Goal: Task Accomplishment & Management: Manage account settings

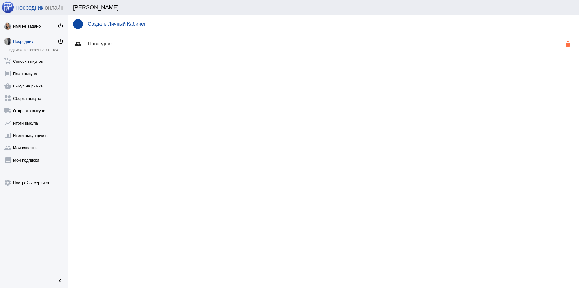
click at [108, 43] on h4 "Посредник" at bounding box center [325, 44] width 474 height 6
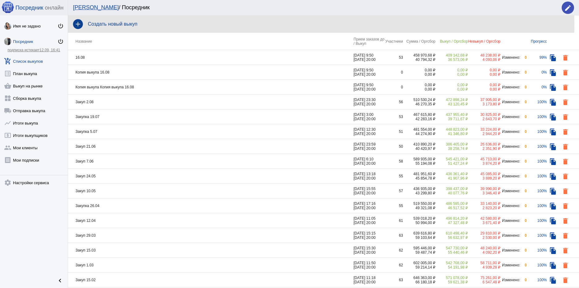
click at [127, 26] on h4 "Создать новый выкуп" at bounding box center [331, 24] width 486 height 6
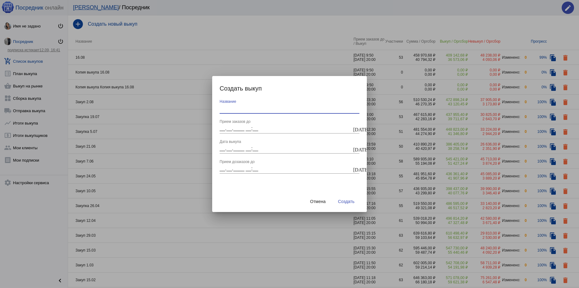
click at [241, 108] on input "Название" at bounding box center [290, 109] width 140 height 6
type input "12.09"
click at [357, 130] on mat-icon "today" at bounding box center [355, 129] width 5 height 6
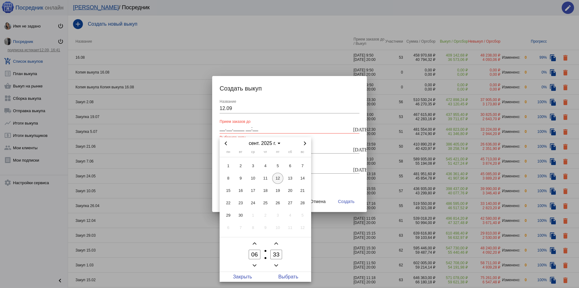
click at [278, 181] on span "12" at bounding box center [277, 178] width 11 height 11
click at [256, 265] on span "Minus a hour" at bounding box center [254, 265] width 7 height 7
click at [254, 245] on icon "Add a hour" at bounding box center [255, 244] width 4 height 4
click at [254, 244] on icon "Add a hour" at bounding box center [255, 244] width 4 height 4
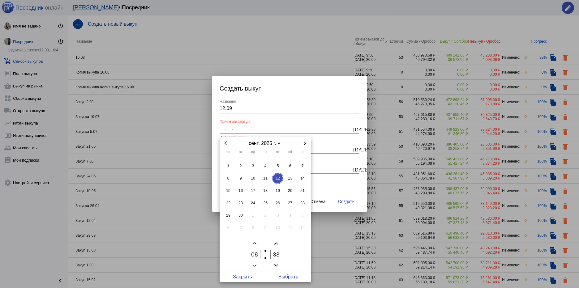
click at [254, 244] on icon "Add a hour" at bounding box center [255, 244] width 4 height 4
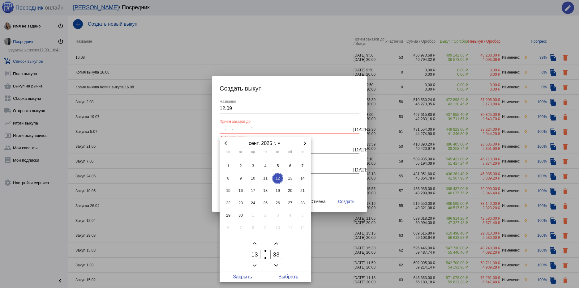
click at [254, 244] on icon "Add a hour" at bounding box center [255, 244] width 4 height 4
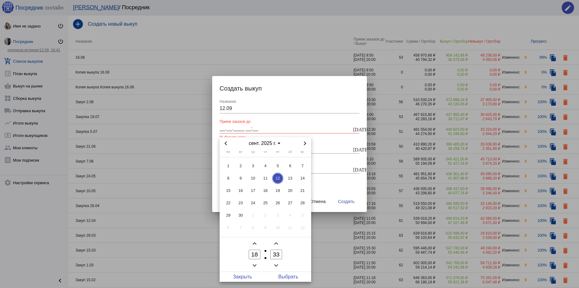
click at [254, 244] on icon "Add a hour" at bounding box center [255, 244] width 4 height 4
type input "19"
click at [278, 266] on icon "Minus a minute" at bounding box center [276, 266] width 4 height 4
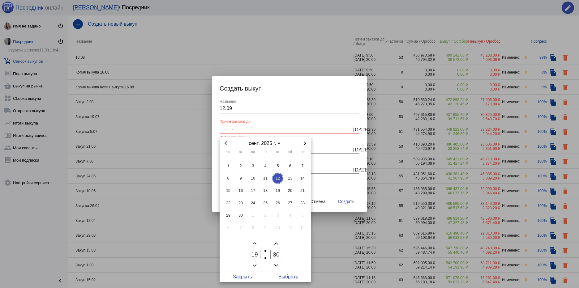
click at [277, 265] on icon "Minus a minute" at bounding box center [276, 266] width 4 height 2
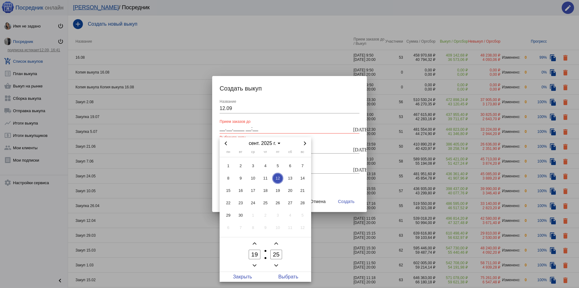
click at [277, 265] on icon "Minus a minute" at bounding box center [276, 266] width 4 height 2
click at [277, 265] on icon "Minus a minute" at bounding box center [276, 266] width 4 height 4
click at [277, 266] on icon "Minus a minute" at bounding box center [276, 266] width 4 height 2
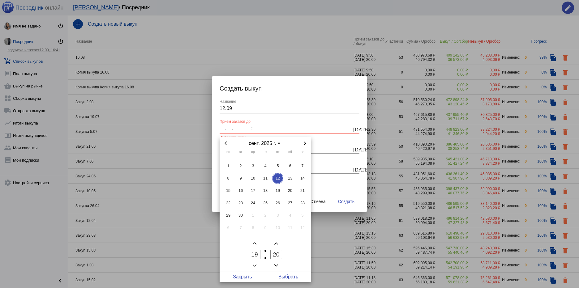
click at [277, 266] on icon "Minus a minute" at bounding box center [276, 266] width 4 height 2
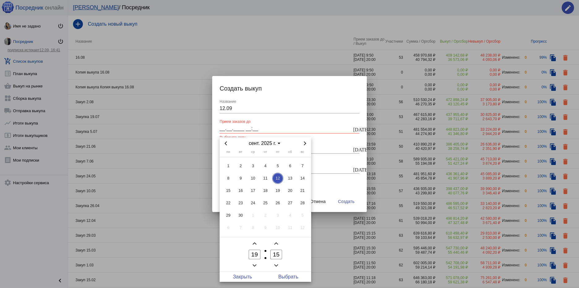
click at [277, 266] on icon "Minus a minute" at bounding box center [276, 266] width 4 height 2
click at [276, 266] on icon "Minus a minute" at bounding box center [276, 266] width 4 height 4
click at [276, 265] on icon "Minus a minute" at bounding box center [276, 266] width 4 height 4
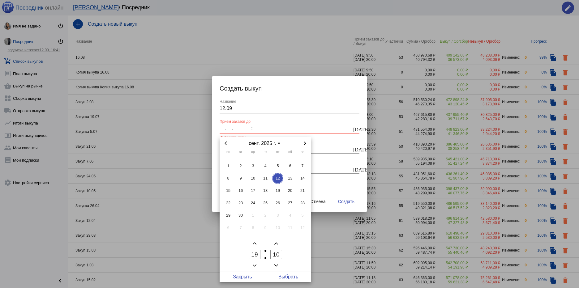
click at [276, 265] on icon "Minus a minute" at bounding box center [276, 266] width 4 height 4
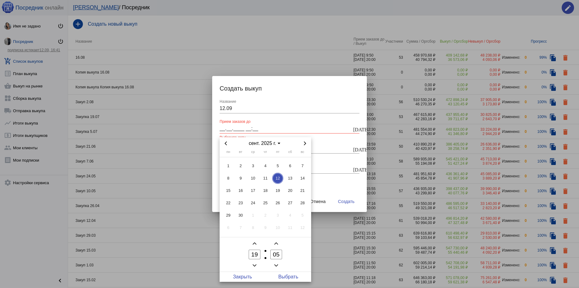
click at [276, 265] on icon "Minus a minute" at bounding box center [276, 266] width 4 height 4
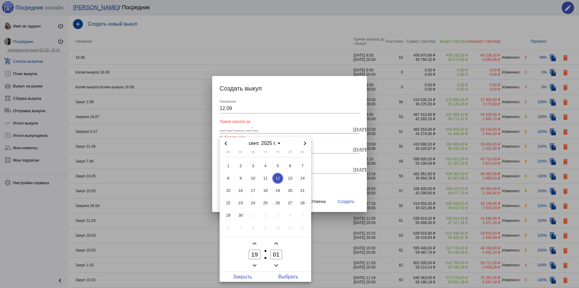
type input "00"
click at [287, 273] on span "Выбрать" at bounding box center [288, 277] width 46 height 10
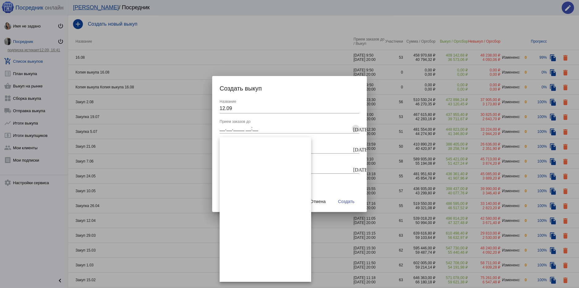
type input "12.09.2025 19:00"
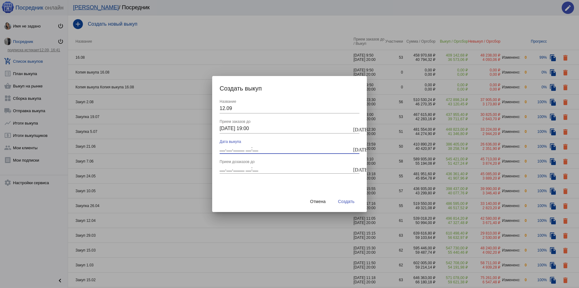
click at [226, 150] on input "__.__.____ __:__" at bounding box center [286, 149] width 132 height 6
click at [355, 149] on mat-icon "today" at bounding box center [355, 149] width 5 height 6
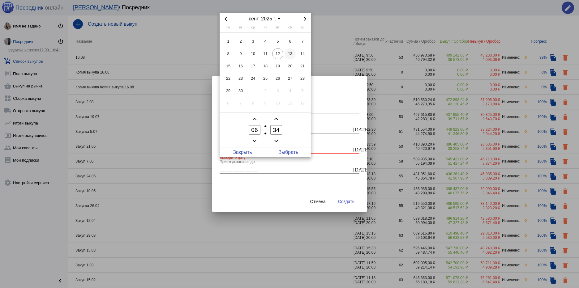
click at [291, 54] on span "13" at bounding box center [290, 53] width 11 height 11
click at [283, 150] on span "Выбрать" at bounding box center [288, 153] width 46 height 10
type input "13.09.2025 06:34"
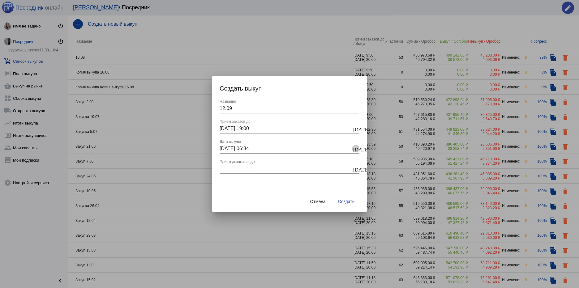
click at [354, 149] on mat-icon "today" at bounding box center [355, 149] width 5 height 6
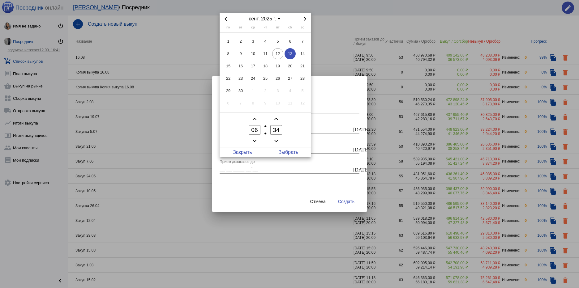
click at [277, 119] on icon "Add a minute" at bounding box center [276, 119] width 4 height 4
click at [276, 142] on icon "Minus a minute" at bounding box center [276, 141] width 4 height 4
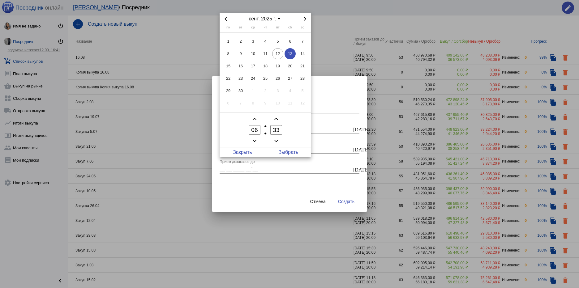
click at [276, 142] on icon "Minus a minute" at bounding box center [276, 141] width 4 height 4
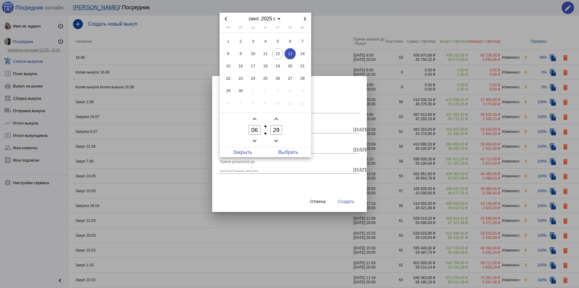
click at [276, 142] on icon "Minus a minute" at bounding box center [276, 141] width 4 height 4
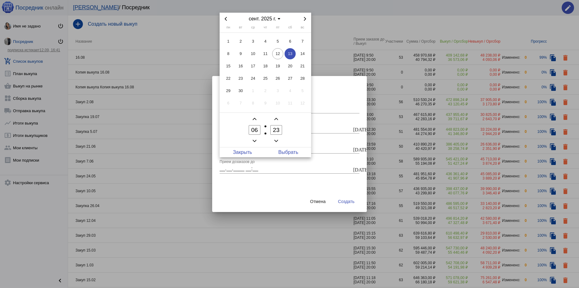
click at [276, 142] on icon "Minus a minute" at bounding box center [276, 141] width 4 height 4
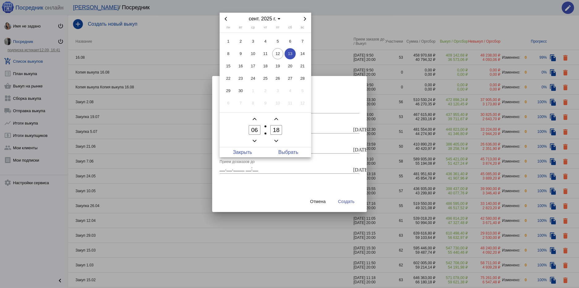
click at [276, 142] on icon "Minus a minute" at bounding box center [276, 141] width 4 height 4
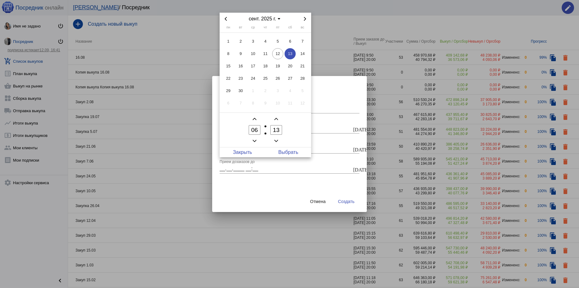
click at [277, 142] on icon "Minus a minute" at bounding box center [276, 141] width 4 height 4
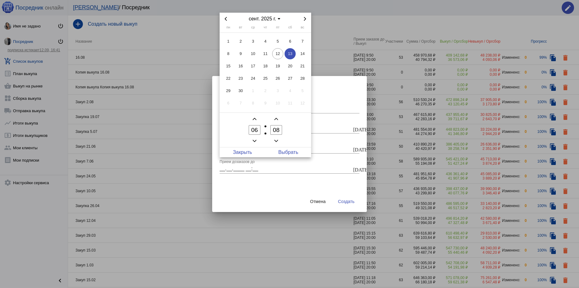
click at [277, 142] on icon "Minus a minute" at bounding box center [276, 141] width 4 height 4
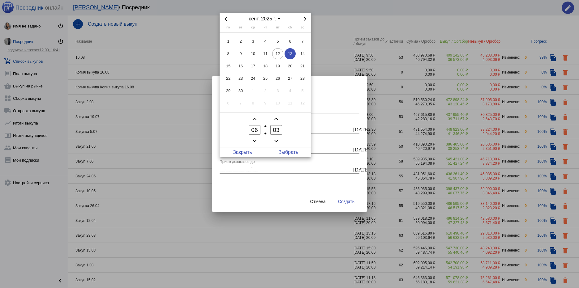
click at [277, 142] on icon "Minus a minute" at bounding box center [276, 141] width 4 height 4
type input "00"
click at [285, 150] on span "Выбрать" at bounding box center [288, 153] width 46 height 10
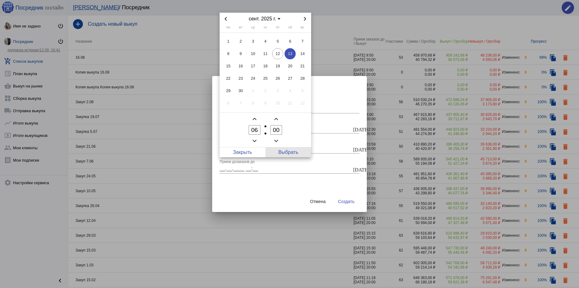
type input "13.09.2025 06:00"
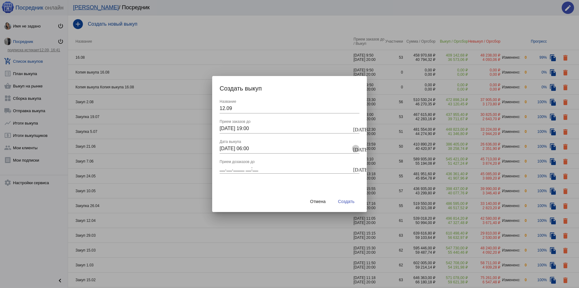
click at [358, 148] on mat-icon "today" at bounding box center [355, 149] width 5 height 6
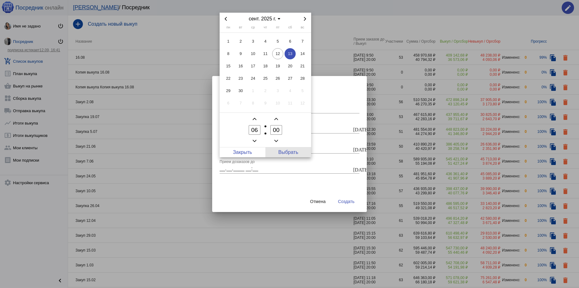
click at [285, 152] on span "Выбрать" at bounding box center [288, 153] width 46 height 10
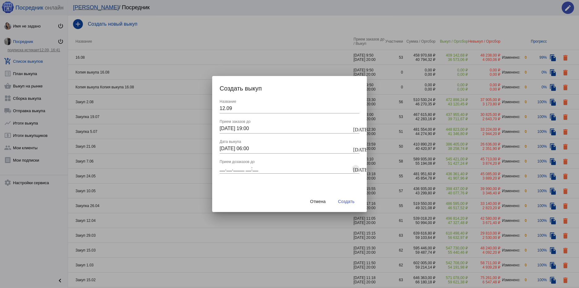
click at [355, 170] on mat-icon "today" at bounding box center [355, 169] width 5 height 6
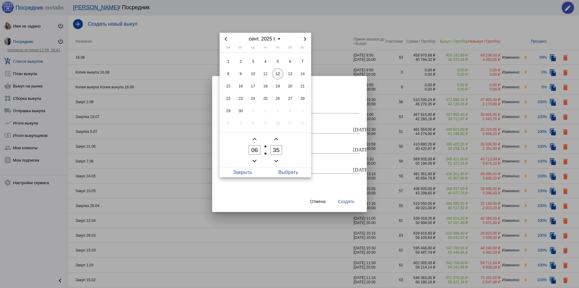
click at [278, 74] on span "12" at bounding box center [277, 73] width 11 height 11
click at [256, 161] on icon "Minus a hour" at bounding box center [255, 161] width 4 height 2
click at [254, 139] on icon "Add a hour" at bounding box center [255, 139] width 4 height 2
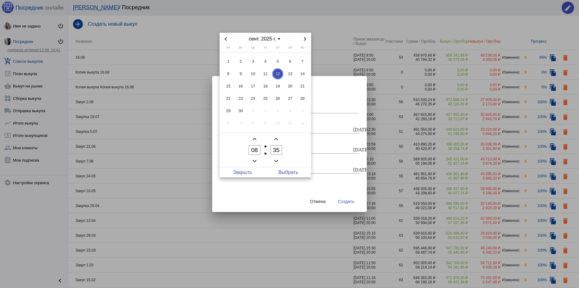
click at [254, 139] on icon "Add a hour" at bounding box center [255, 139] width 4 height 2
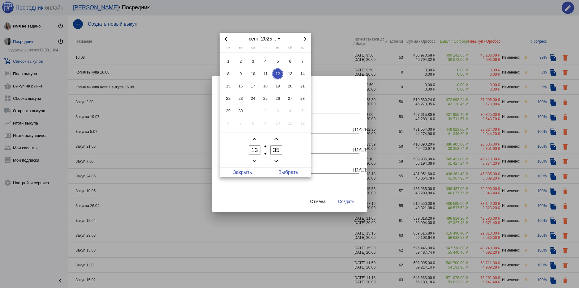
click at [254, 139] on icon "Add a hour" at bounding box center [255, 139] width 4 height 2
click at [254, 138] on icon "Add a hour" at bounding box center [255, 139] width 4 height 4
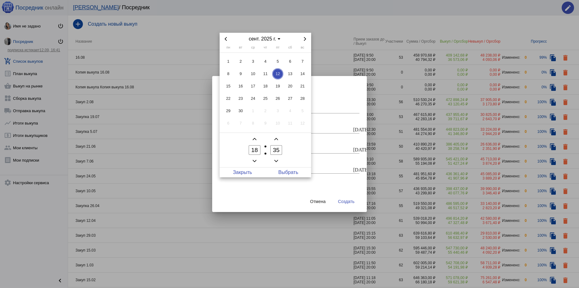
click at [254, 138] on icon "Add a hour" at bounding box center [255, 139] width 4 height 4
type input "20"
click at [294, 173] on span "Выбрать" at bounding box center [288, 173] width 46 height 10
type input "12.09.2025 20:35"
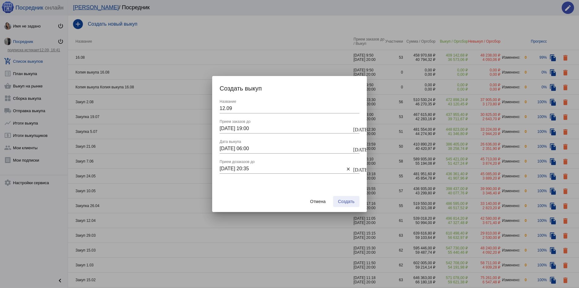
click at [347, 202] on span "Создать" at bounding box center [346, 201] width 16 height 5
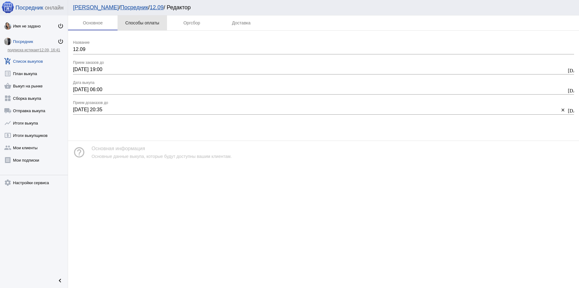
click at [145, 24] on div "Способы оплаты" at bounding box center [142, 22] width 34 height 5
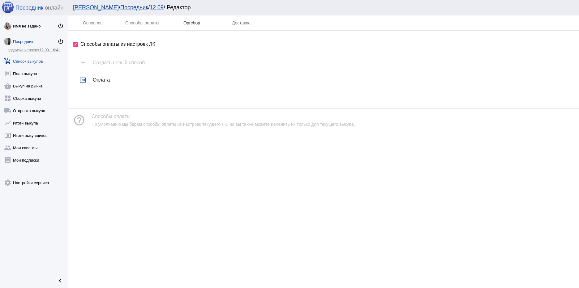
click at [189, 24] on div "Оргсбор" at bounding box center [191, 22] width 17 height 5
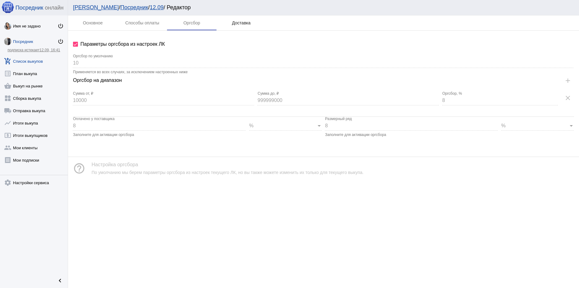
click at [242, 23] on div "Доставка" at bounding box center [241, 22] width 19 height 5
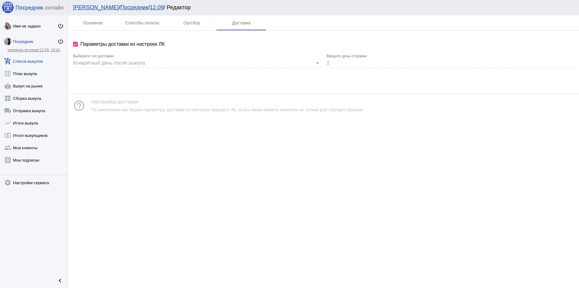
click at [128, 63] on span "Конкретный день после выкупа" at bounding box center [109, 62] width 72 height 5
click at [152, 158] on div "Основное Способы оплаты Оргсбор Доставка Параметры доставки из настроек ЛК Конк…" at bounding box center [323, 151] width 511 height 273
click at [29, 87] on link "shopping_basket Выкуп на рынке" at bounding box center [34, 85] width 68 height 12
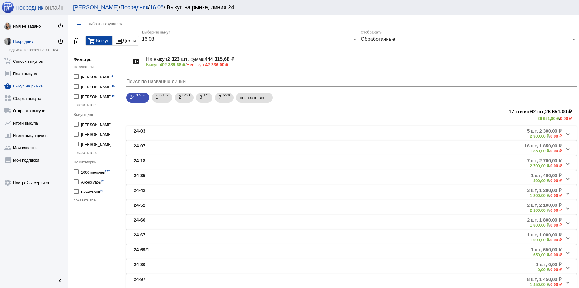
click at [86, 200] on span "показать все..." at bounding box center [86, 200] width 25 height 4
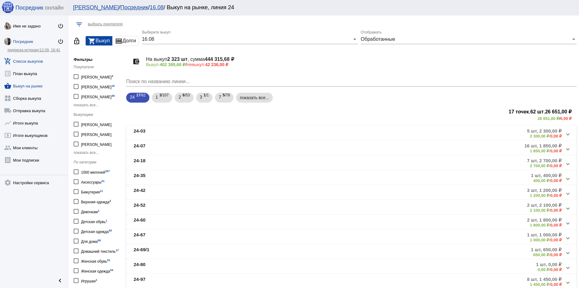
click at [28, 62] on link "add_shopping_cart Список выкупов" at bounding box center [34, 60] width 68 height 12
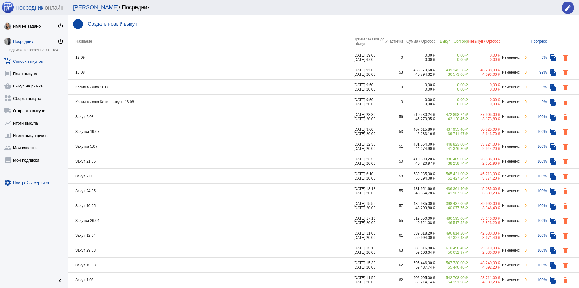
click at [29, 181] on link "settings Настройки сервиса" at bounding box center [34, 181] width 68 height 12
click at [562, 58] on mat-icon "delete" at bounding box center [565, 57] width 7 height 7
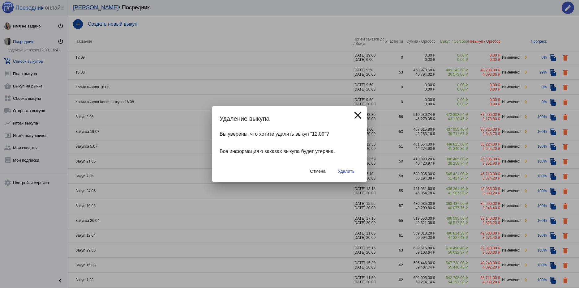
click at [346, 169] on span "Удалить" at bounding box center [346, 171] width 16 height 5
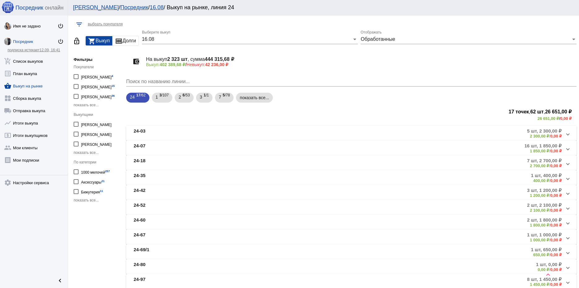
scroll to position [243, 0]
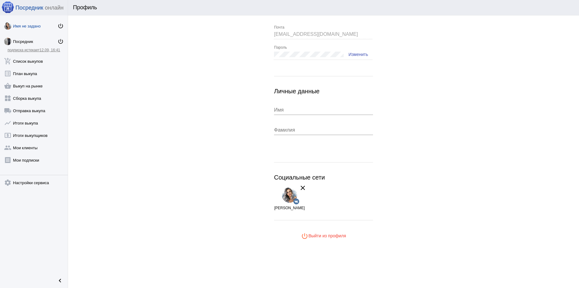
click at [356, 55] on span "Изменить" at bounding box center [358, 54] width 19 height 5
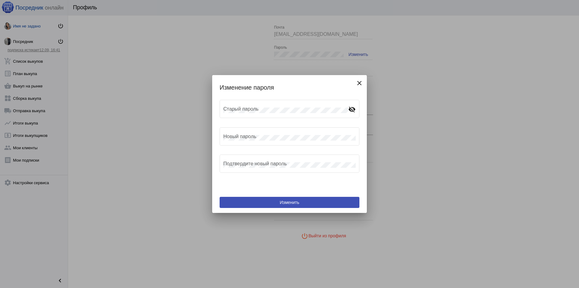
click at [511, 151] on div at bounding box center [289, 144] width 579 height 288
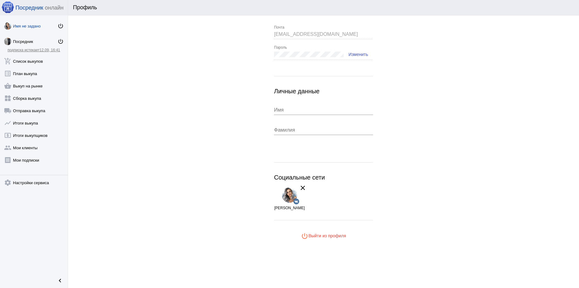
click at [295, 109] on input "Имя" at bounding box center [323, 110] width 99 height 6
type input "Ирина"
click at [324, 131] on input "Фамилия" at bounding box center [323, 130] width 99 height 6
type input "Иванова"
click at [428, 153] on app-user-info "dioririna@rambler.ru Почта Пароль Изменить Личные данные Ирина Имя Иванова Фами…" at bounding box center [323, 133] width 511 height 216
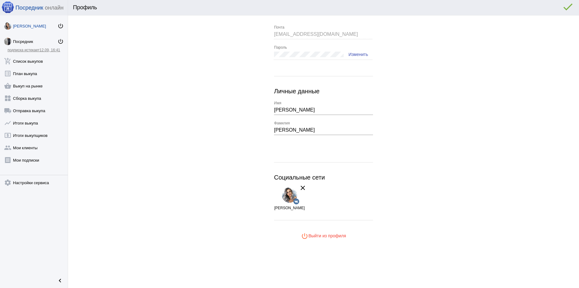
click at [567, 9] on mat-icon "error_outline" at bounding box center [568, 7] width 12 height 12
click at [27, 24] on div "Ирина Иванова" at bounding box center [35, 26] width 45 height 5
click at [60, 25] on mat-icon "power_settings_new" at bounding box center [61, 26] width 6 height 6
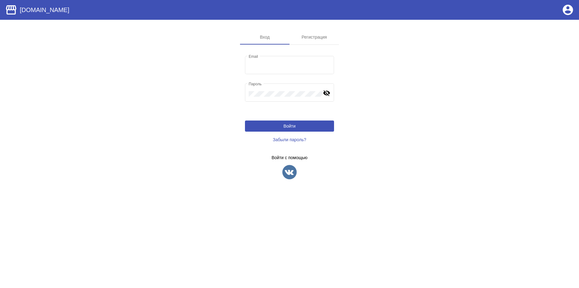
type input "[EMAIL_ADDRESS][DOMAIN_NAME]"
click at [300, 127] on button "Войти" at bounding box center [289, 126] width 89 height 11
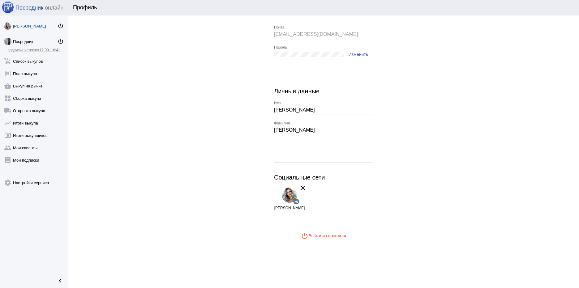
click at [19, 27] on div "Ирина Иванова" at bounding box center [35, 26] width 45 height 5
click at [19, 24] on div "Ирина Иванова" at bounding box center [35, 26] width 45 height 5
click at [7, 25] on img at bounding box center [7, 25] width 7 height 7
click at [331, 234] on span "power_settings_new Выйти из профиля" at bounding box center [323, 236] width 45 height 5
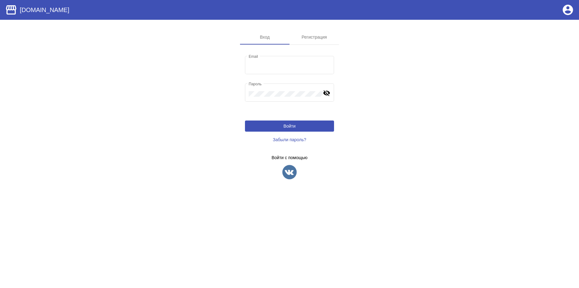
type input "[EMAIL_ADDRESS][DOMAIN_NAME]"
click at [320, 37] on div "Регистрация" at bounding box center [314, 37] width 25 height 5
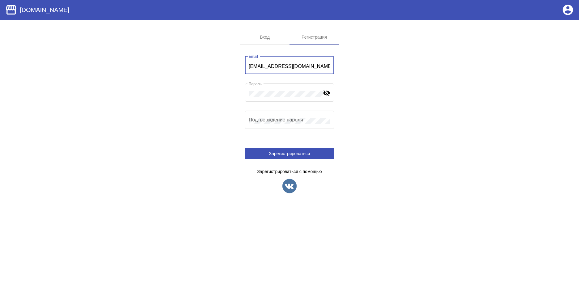
click at [301, 66] on input "[EMAIL_ADDRESS][DOMAIN_NAME]" at bounding box center [290, 67] width 82 height 6
click at [483, 96] on app-sign "Вход Регистрация [EMAIL_ADDRESS][DOMAIN_NAME] Email Пароль visibility_off Ваш п…" at bounding box center [289, 117] width 579 height 174
click at [267, 67] on input "[EMAIL_ADDRESS][DOMAIN_NAME]" at bounding box center [290, 67] width 82 height 6
drag, startPoint x: 302, startPoint y: 66, endPoint x: 280, endPoint y: 62, distance: 22.0
click at [280, 62] on div "[EMAIL_ADDRESS][DOMAIN_NAME] Email" at bounding box center [290, 64] width 82 height 19
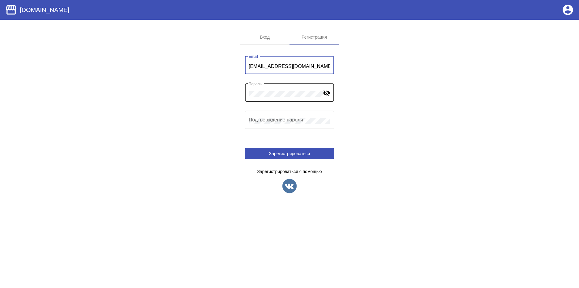
type input "[EMAIL_ADDRESS][DOMAIN_NAME]"
click at [325, 93] on mat-icon "visibility_off" at bounding box center [326, 92] width 7 height 7
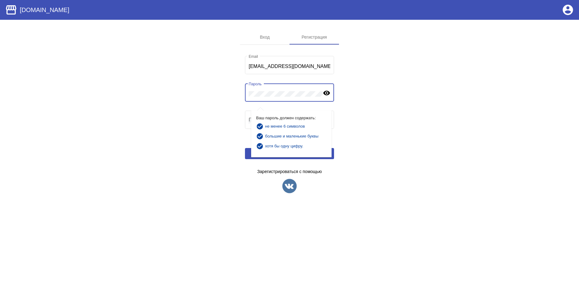
click at [405, 110] on app-sign "Вход Регистрация dioririna777@gmail.com Email Пароль visibility Ваш пароль долж…" at bounding box center [289, 117] width 579 height 174
click at [247, 93] on div "Пароль visibility" at bounding box center [289, 91] width 89 height 19
click at [427, 142] on app-sign "Вход Регистрация dioririna777@gmail.com Email Пароль visibility Ваш пароль долж…" at bounding box center [289, 117] width 579 height 174
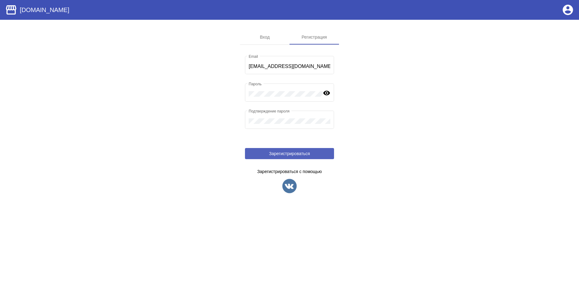
click at [302, 151] on button "Зарегистрироваться" at bounding box center [289, 153] width 89 height 11
